Goal: Task Accomplishment & Management: Manage account settings

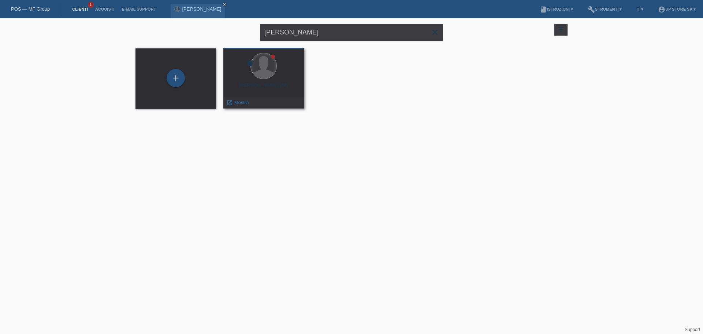
click at [264, 63] on div at bounding box center [264, 66] width 26 height 26
click at [245, 102] on span "Mostra" at bounding box center [241, 102] width 15 height 5
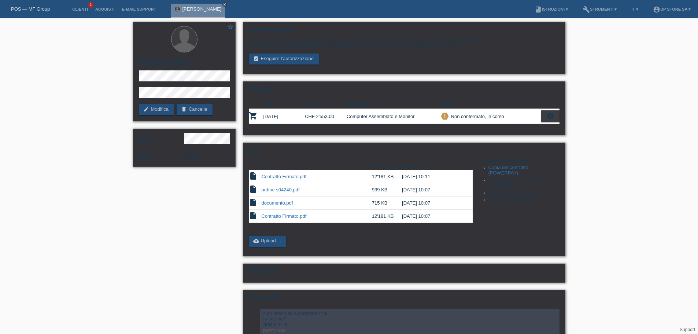
click at [223, 4] on link "close" at bounding box center [224, 4] width 5 height 5
click at [22, 8] on link "POS — MF Group" at bounding box center [30, 8] width 39 height 5
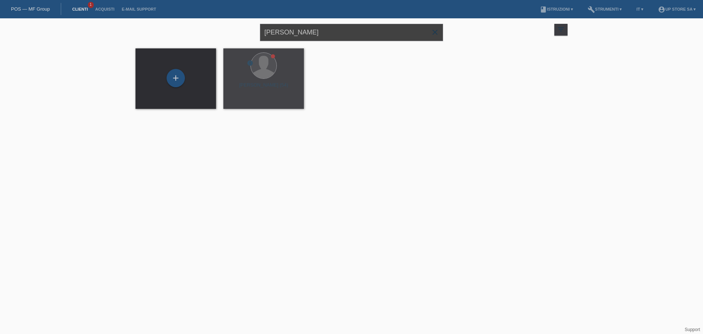
click at [293, 33] on input "fernando" at bounding box center [351, 32] width 183 height 17
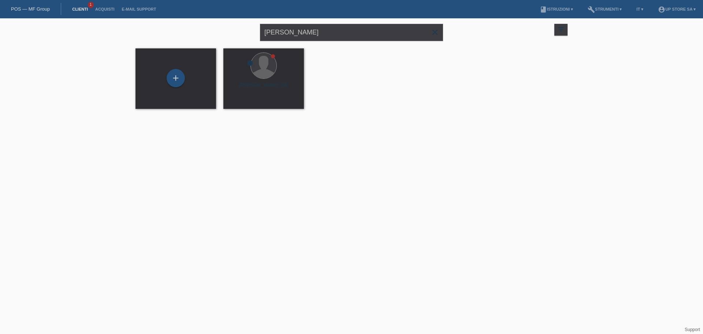
click at [434, 30] on icon "close" at bounding box center [435, 32] width 9 height 9
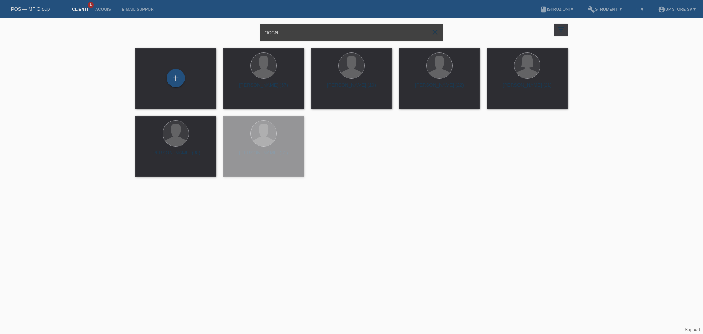
type input "ricca"
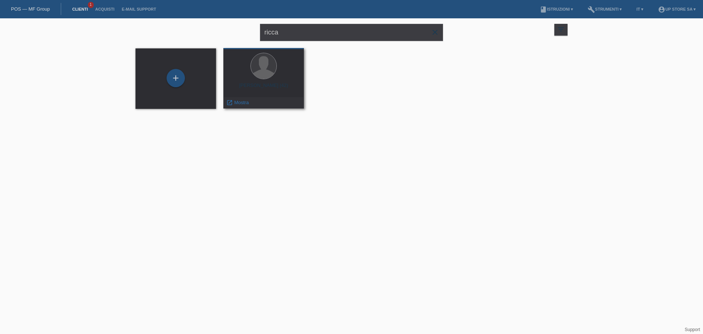
click at [266, 89] on div "Riccardo Migliaccio (42)" at bounding box center [263, 88] width 69 height 12
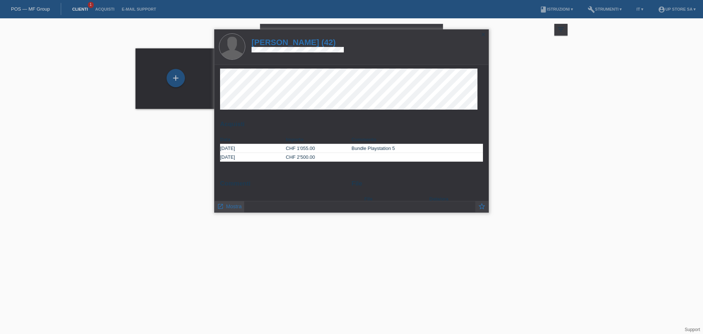
click at [238, 205] on span "Mostra" at bounding box center [234, 206] width 16 height 6
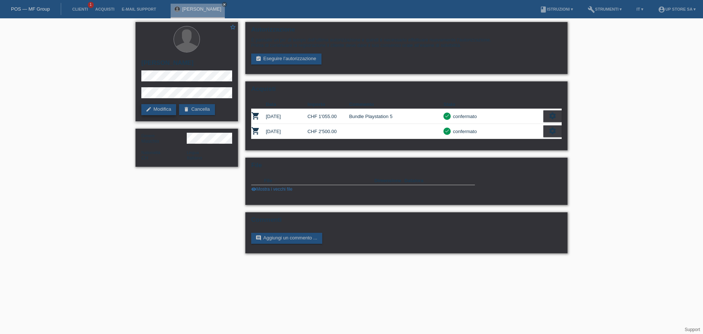
click at [158, 110] on link "edit Modifica" at bounding box center [158, 109] width 35 height 11
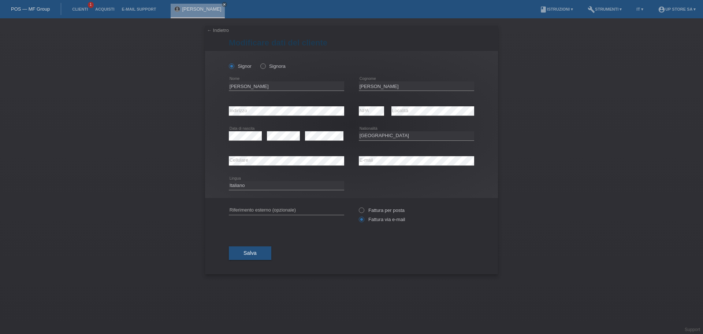
select select "CH"
click at [262, 250] on button "Salva" at bounding box center [250, 253] width 42 height 14
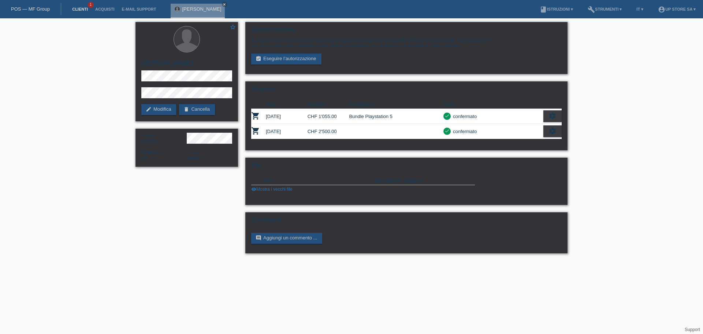
click at [80, 8] on link "Clienti" at bounding box center [80, 9] width 23 height 4
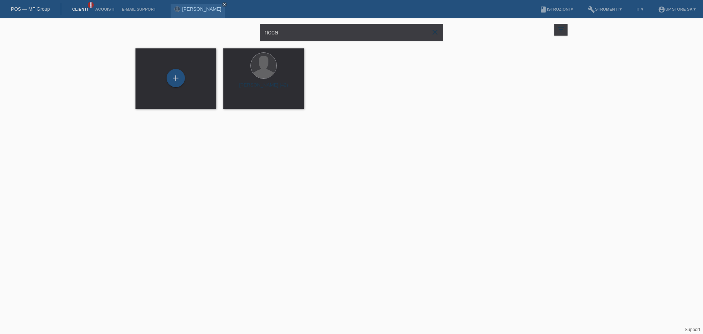
click at [91, 5] on span "1" at bounding box center [91, 5] width 6 height 6
click at [92, 5] on ul "Clienti 1 Acquisti E-mail Support" at bounding box center [114, 9] width 99 height 19
click at [436, 30] on icon "close" at bounding box center [435, 32] width 9 height 9
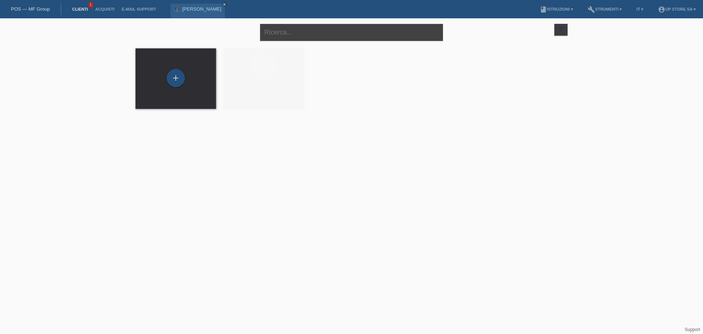
click at [349, 38] on input "text" at bounding box center [351, 32] width 183 height 17
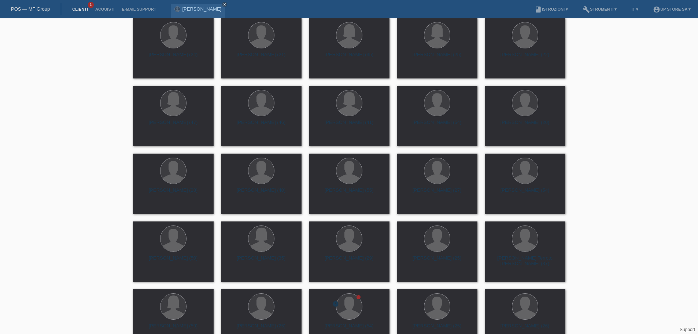
scroll to position [1066, 0]
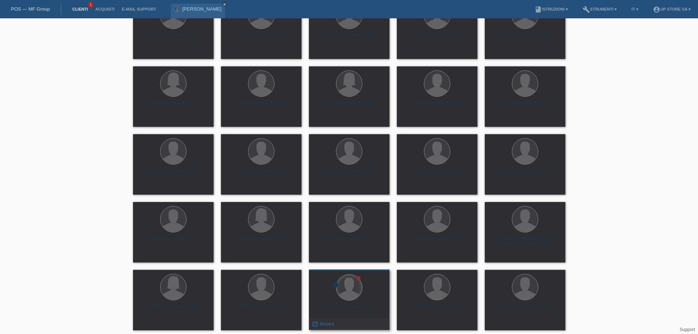
click at [350, 290] on div at bounding box center [349, 287] width 26 height 26
click at [336, 286] on icon "error" at bounding box center [335, 284] width 7 height 7
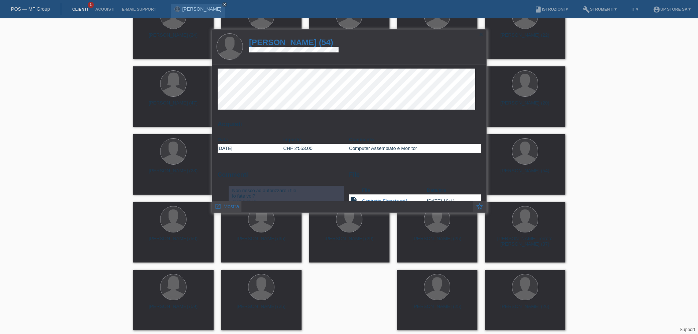
click at [233, 207] on span "Mostra" at bounding box center [231, 206] width 16 height 6
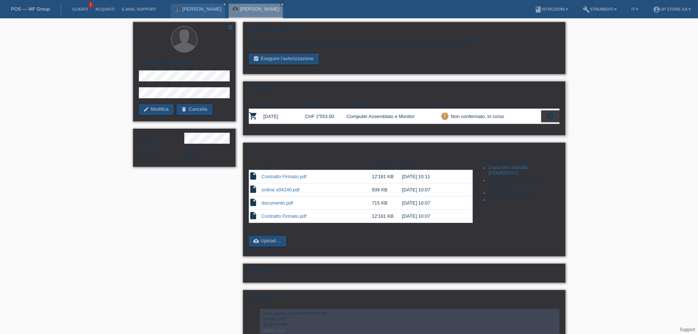
click at [551, 121] on div "settings" at bounding box center [550, 116] width 18 height 12
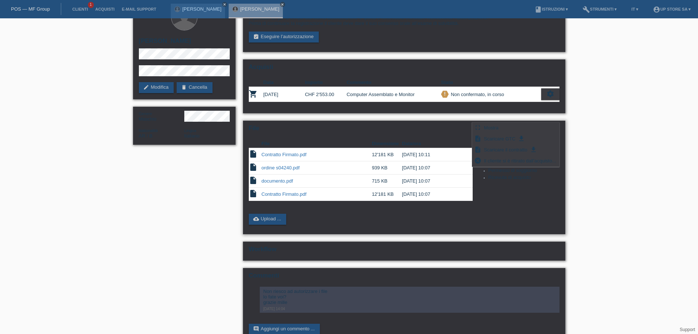
scroll to position [40, 0]
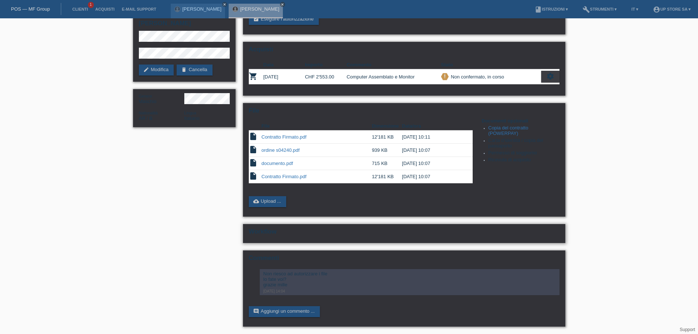
click at [284, 232] on h2 "Workflow" at bounding box center [404, 233] width 311 height 11
click at [259, 234] on h2 "Workflow" at bounding box center [404, 233] width 311 height 11
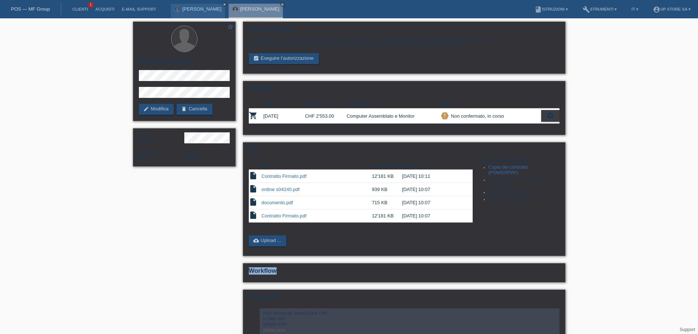
scroll to position [0, 0]
